Goal: Task Accomplishment & Management: Use online tool/utility

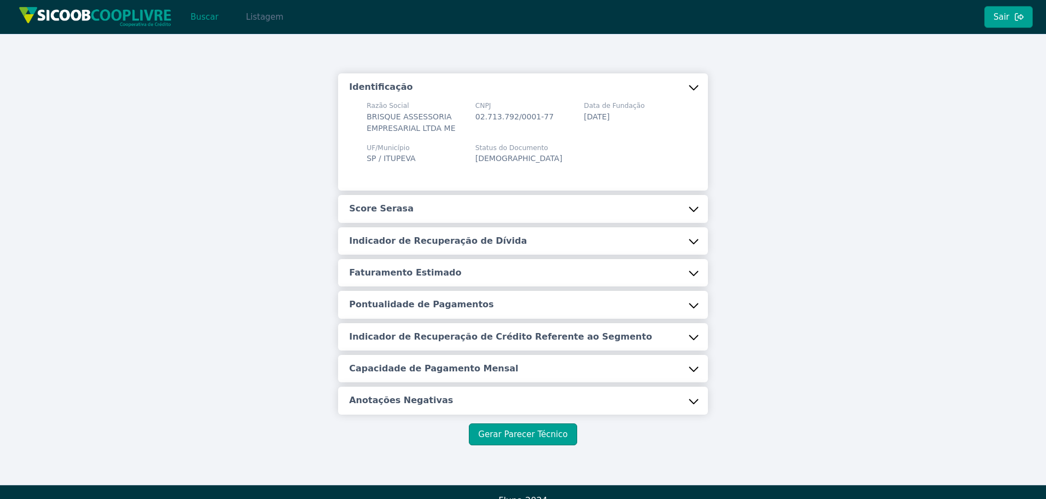
click at [248, 16] on button "Listagem" at bounding box center [264, 17] width 56 height 22
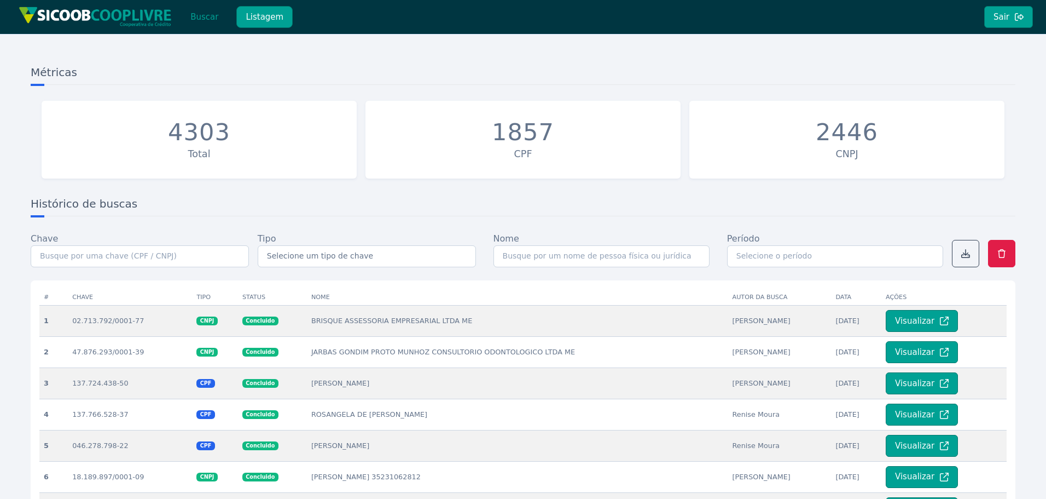
click at [207, 15] on button "Buscar" at bounding box center [204, 17] width 47 height 22
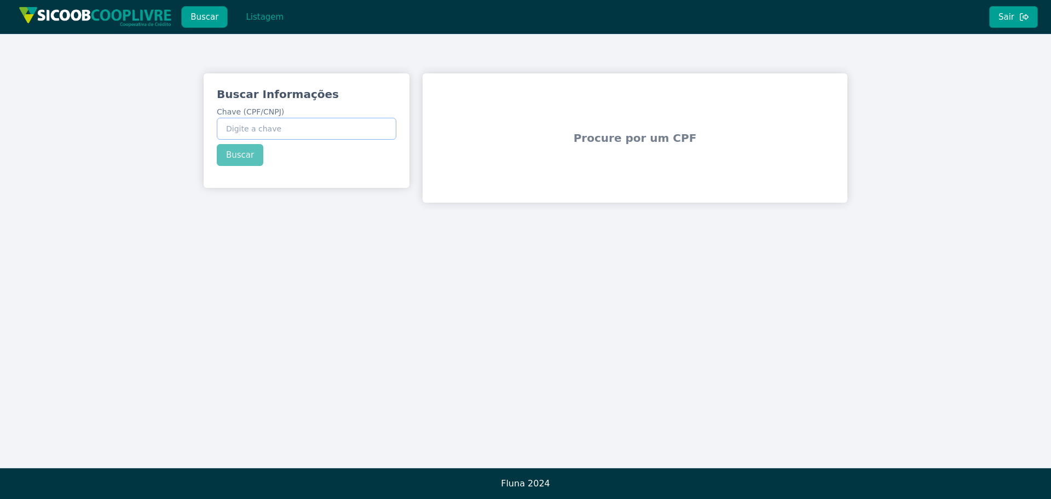
click at [331, 134] on input "Chave (CPF/CNPJ)" at bounding box center [306, 129] width 179 height 22
paste input "43.498.704/0001-49"
type input "43.498.704/0001-49"
click at [246, 154] on button "Buscar" at bounding box center [240, 155] width 47 height 22
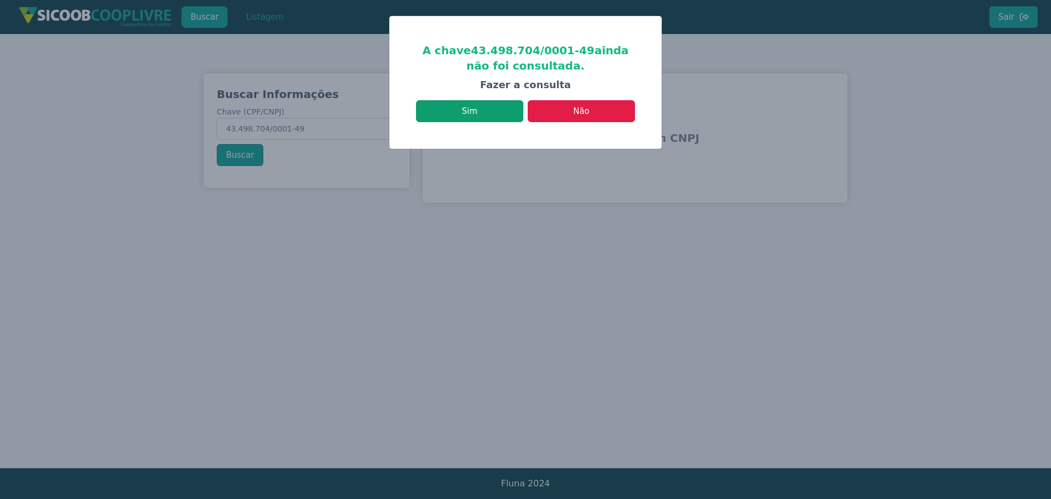
click at [469, 112] on button "Sim" at bounding box center [469, 111] width 107 height 22
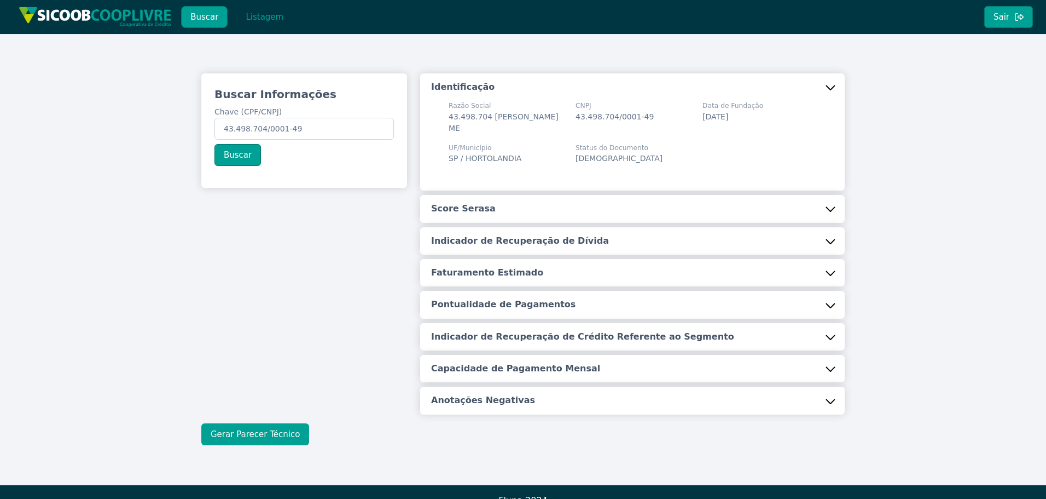
click at [235, 432] on button "Gerar Parecer Técnico" at bounding box center [255, 434] width 108 height 22
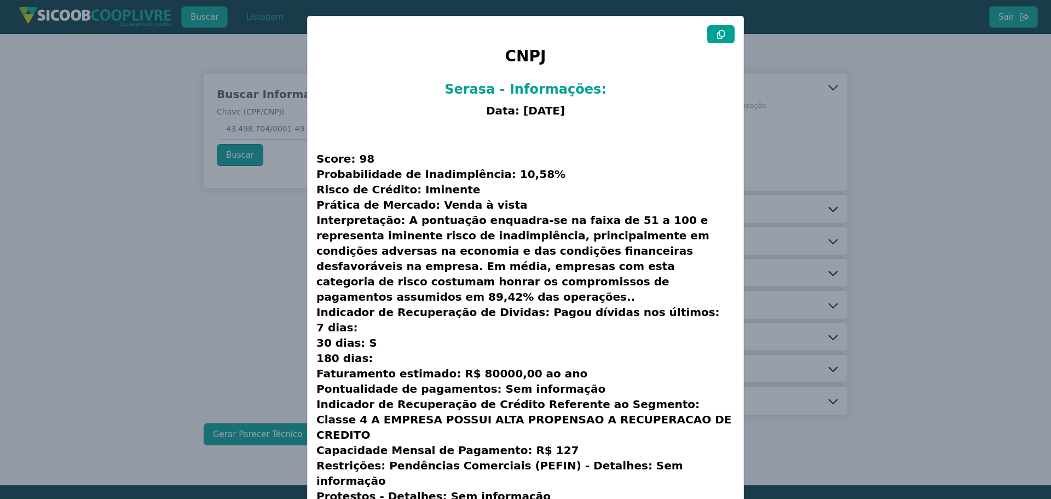
click at [712, 41] on button at bounding box center [720, 34] width 27 height 18
drag, startPoint x: 73, startPoint y: 347, endPoint x: 89, endPoint y: 342, distance: 16.6
click at [73, 347] on modal-container "CNPJ Serasa - Informações: Data: [DATE] Score: 98 Probabilidade de Inadimplênci…" at bounding box center [525, 249] width 1051 height 499
